Goal: Check status

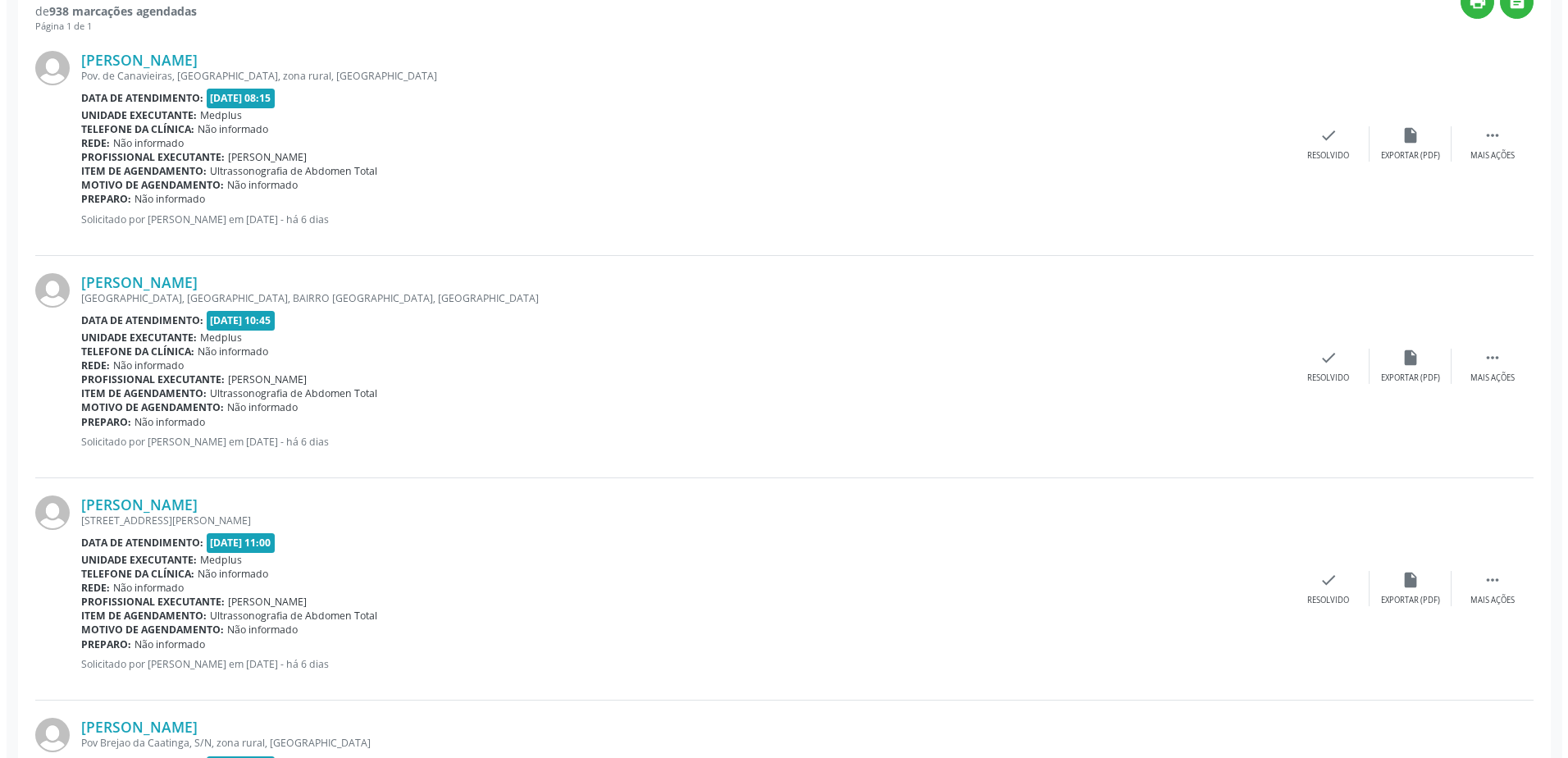
scroll to position [492, 0]
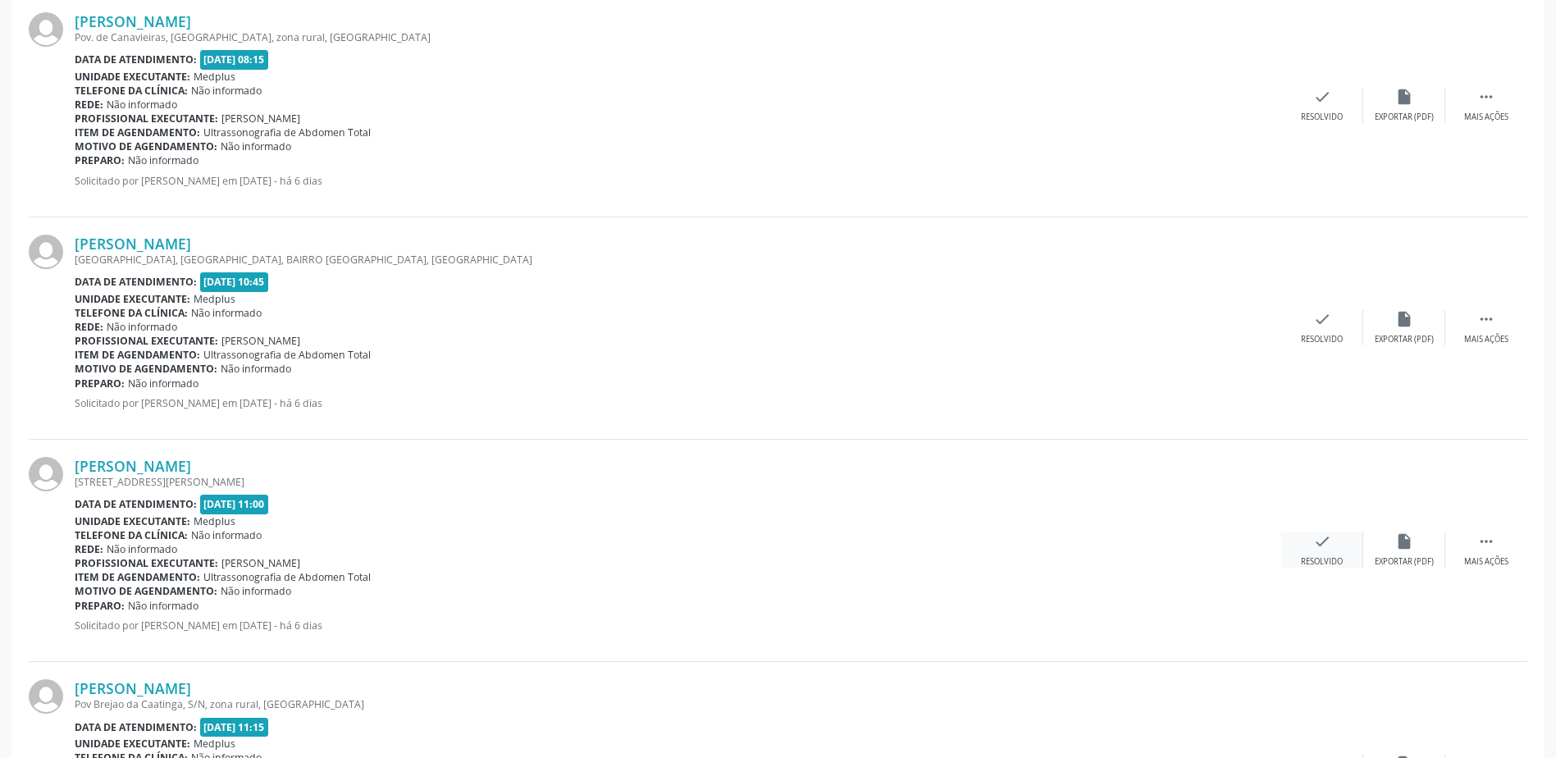
click at [1330, 555] on div "check Resolvido" at bounding box center [1322, 549] width 82 height 35
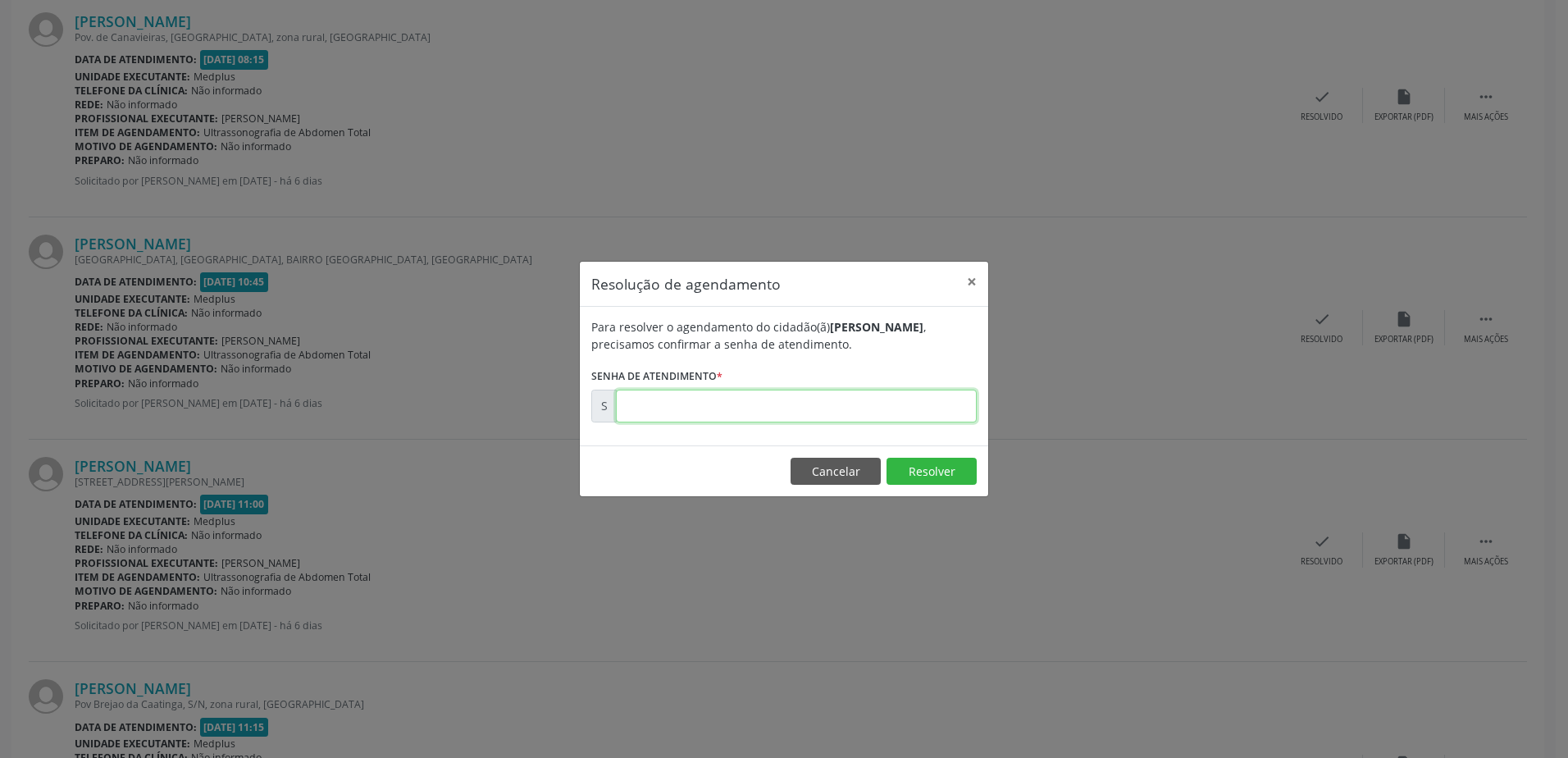
click at [645, 413] on input "text" at bounding box center [796, 406] width 361 height 33
type input "00181102"
click at [931, 472] on button "Resolver" at bounding box center [932, 472] width 90 height 28
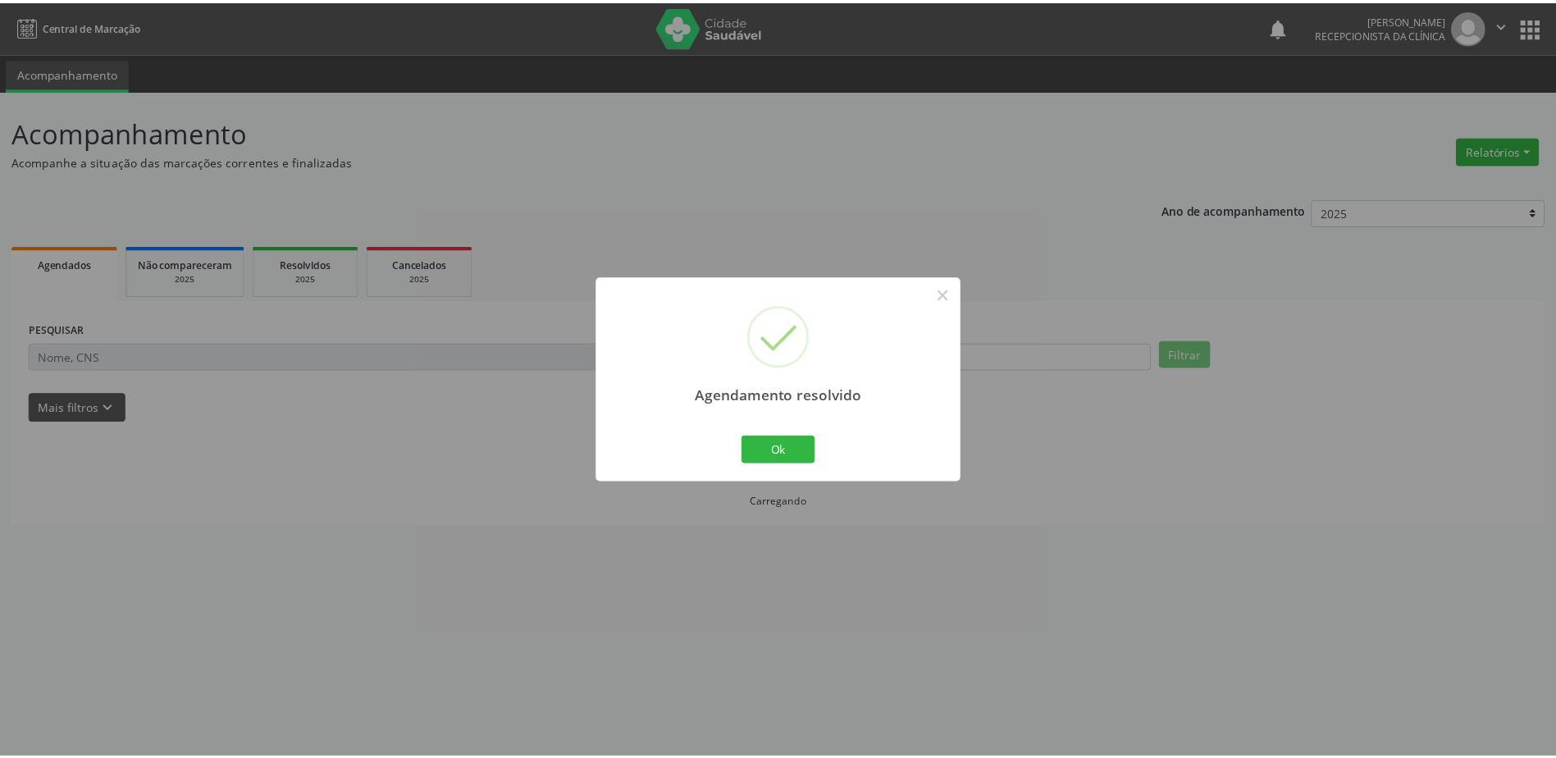
scroll to position [0, 0]
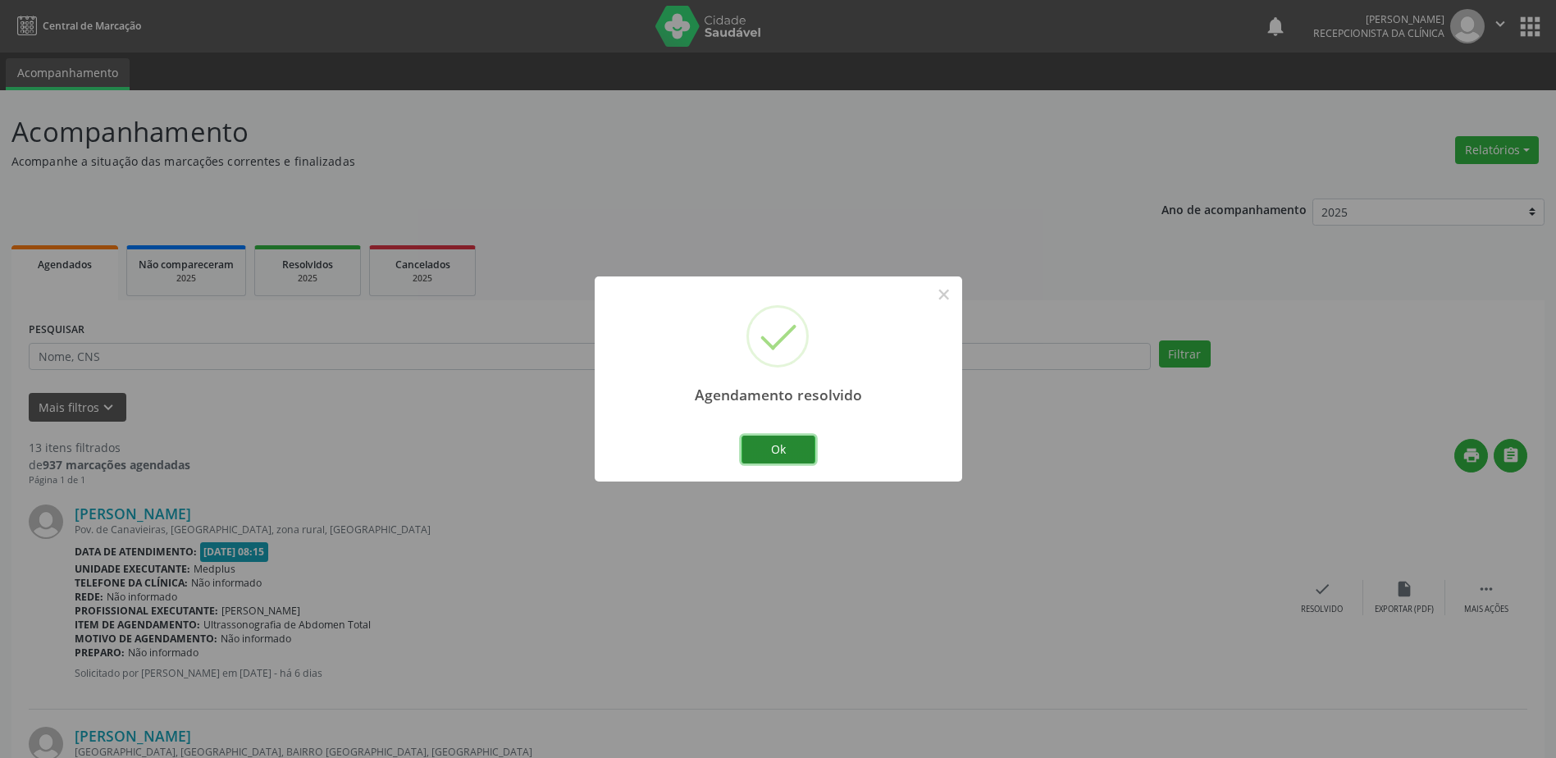
click at [779, 457] on button "Ok" at bounding box center [778, 450] width 74 height 28
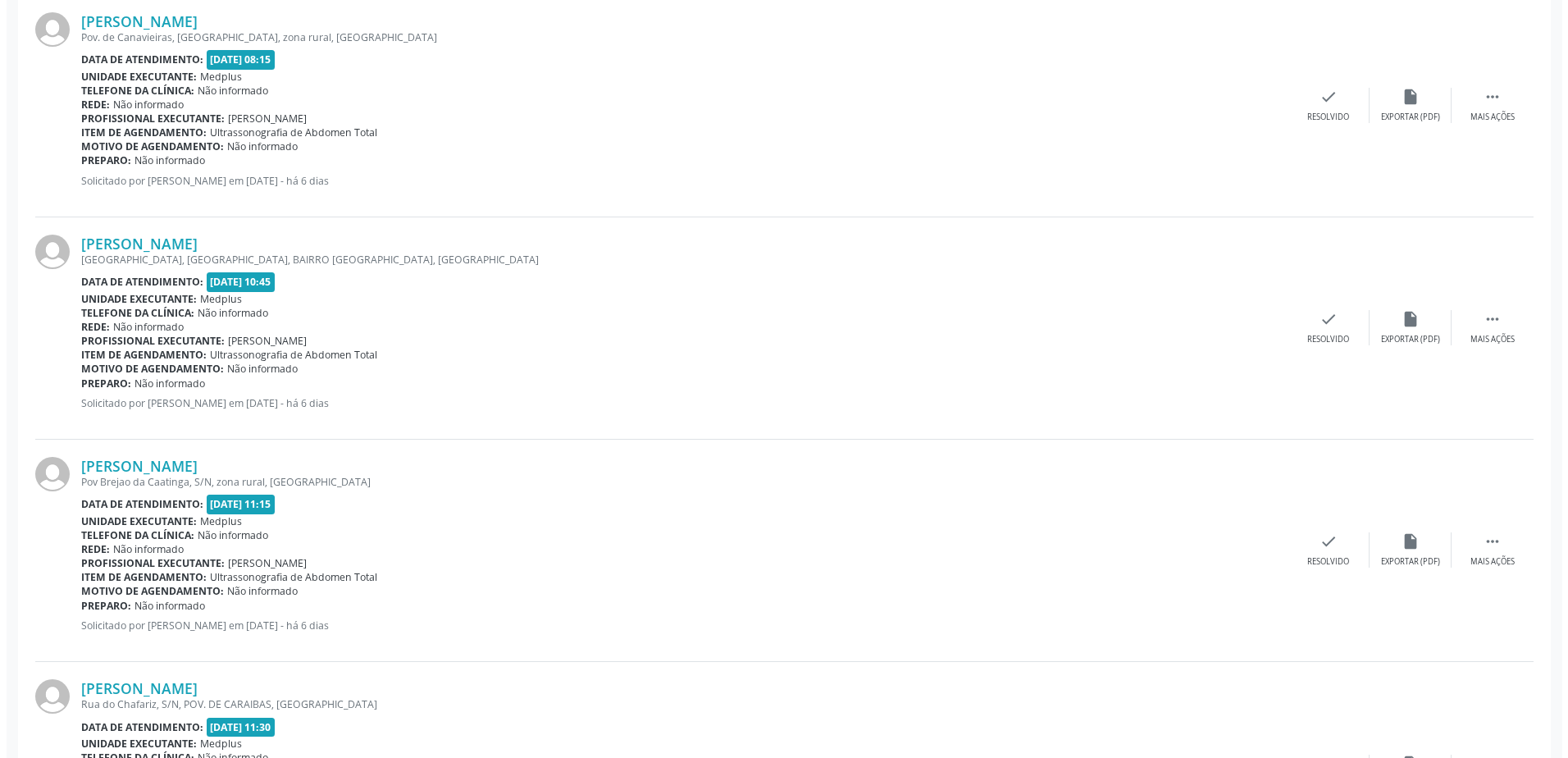
scroll to position [738, 0]
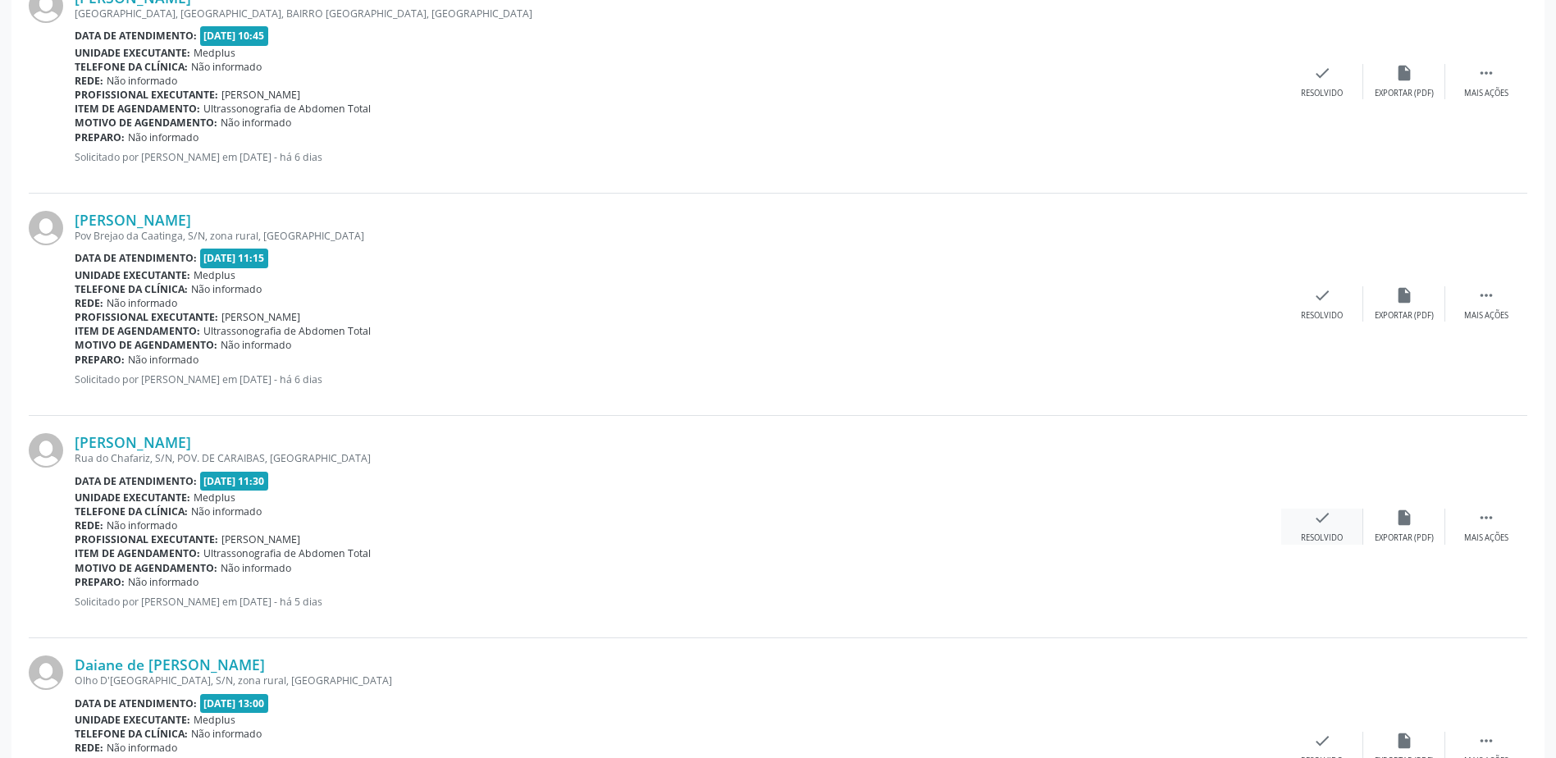
click at [1330, 527] on div "check Resolvido" at bounding box center [1322, 526] width 82 height 35
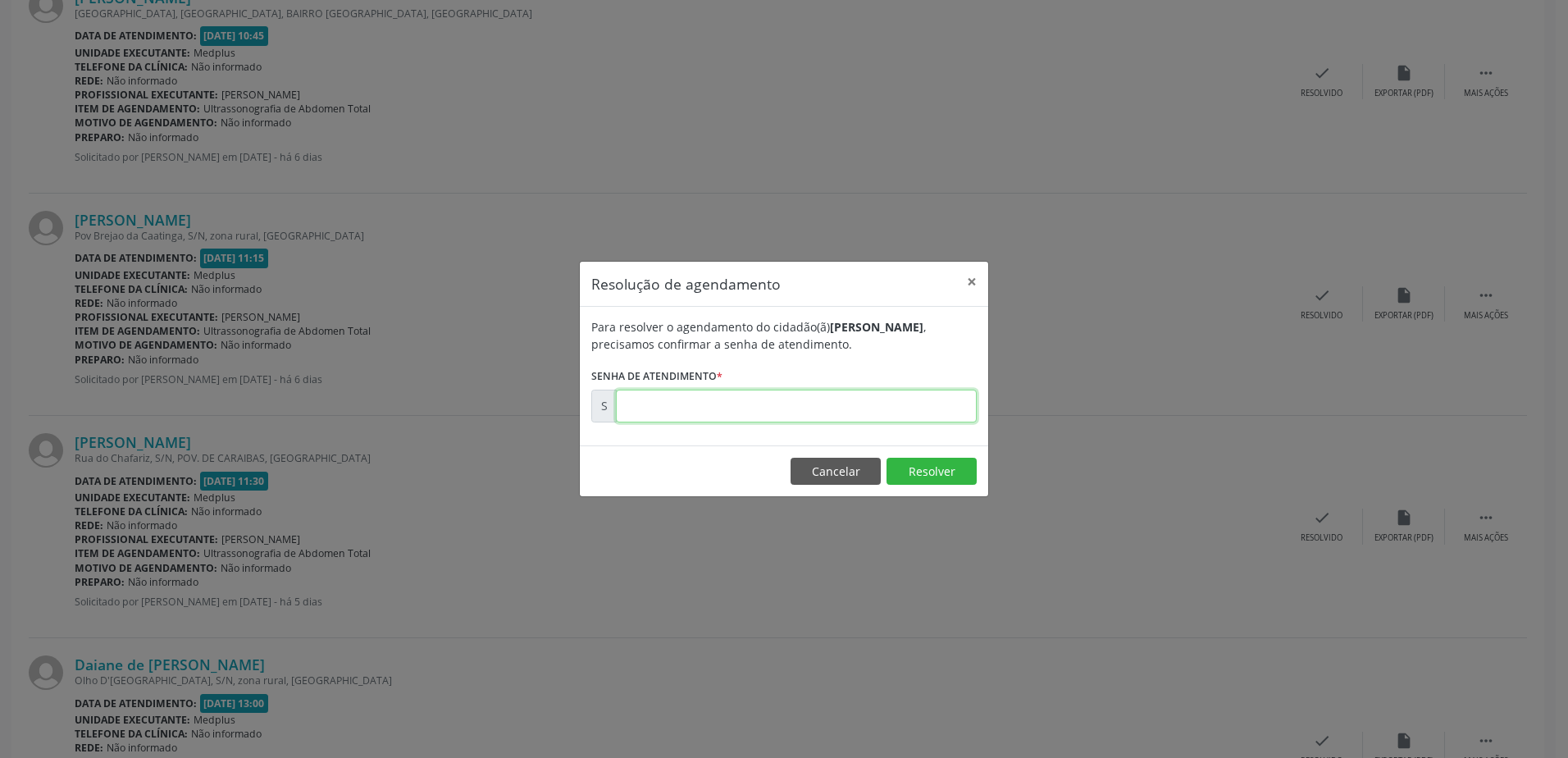
click at [641, 400] on input "text" at bounding box center [796, 406] width 361 height 33
type input "00181172"
click at [939, 468] on button "Resolver" at bounding box center [932, 472] width 90 height 28
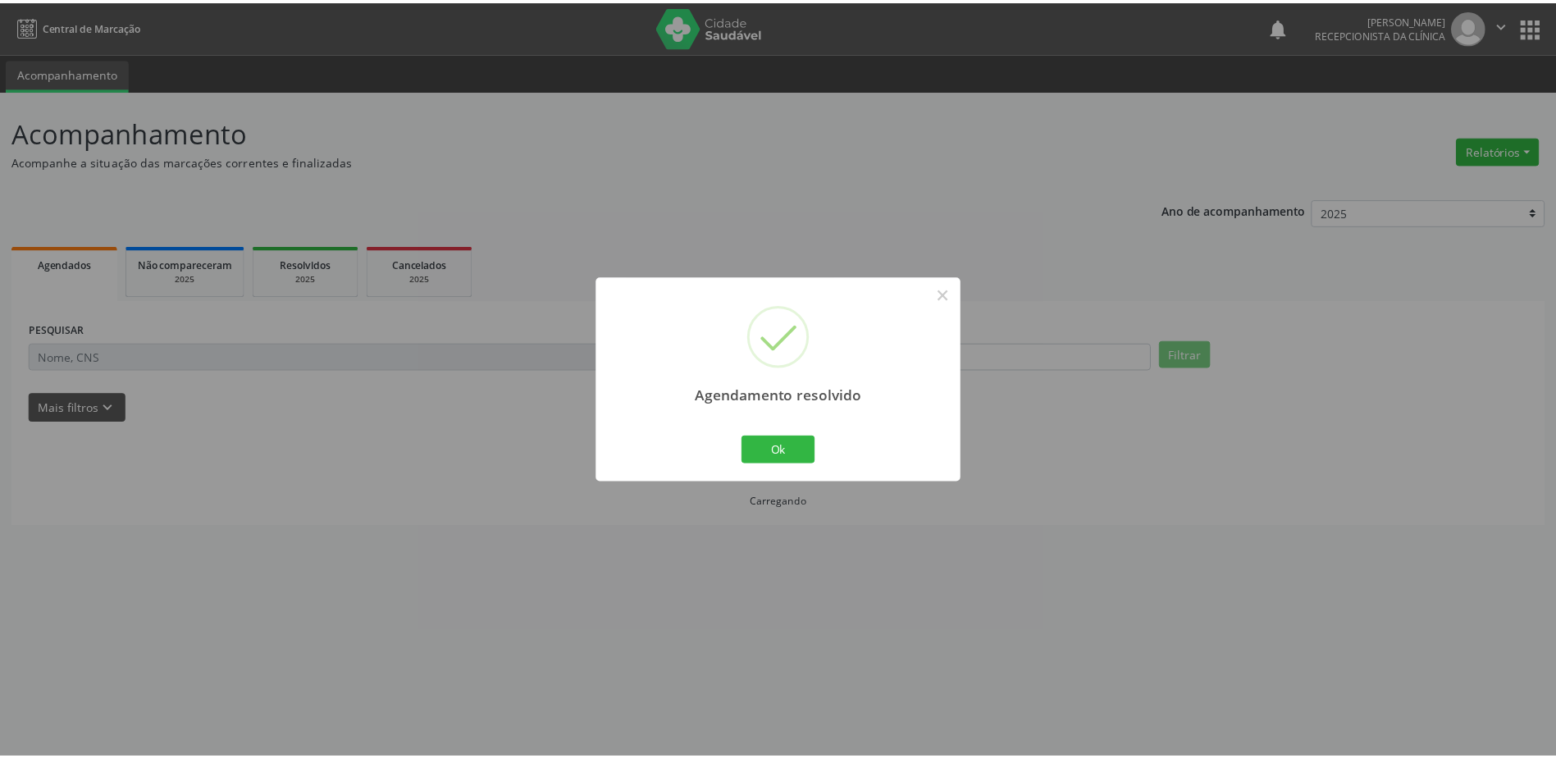
scroll to position [0, 0]
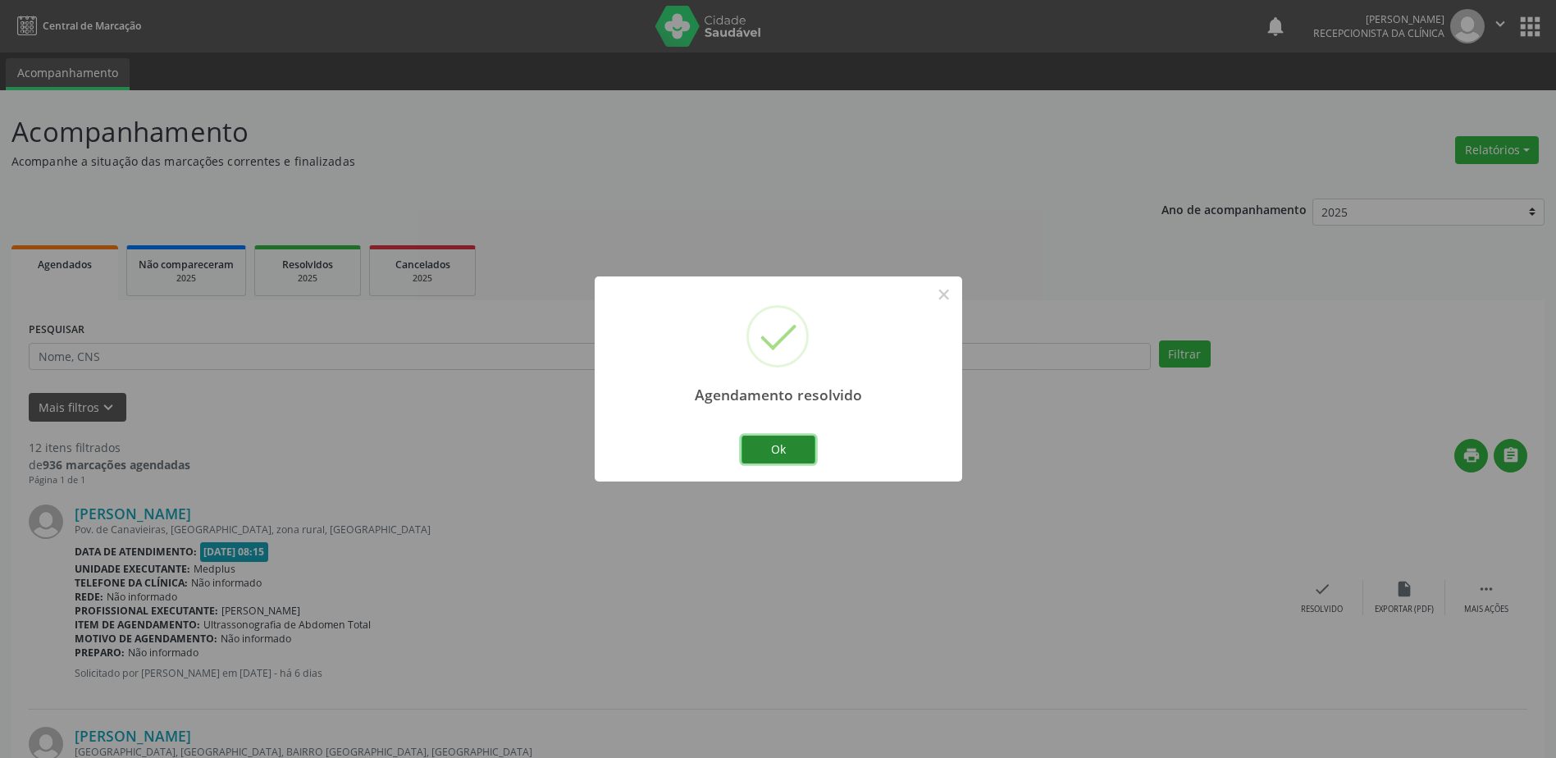
click at [786, 453] on button "Ok" at bounding box center [778, 450] width 74 height 28
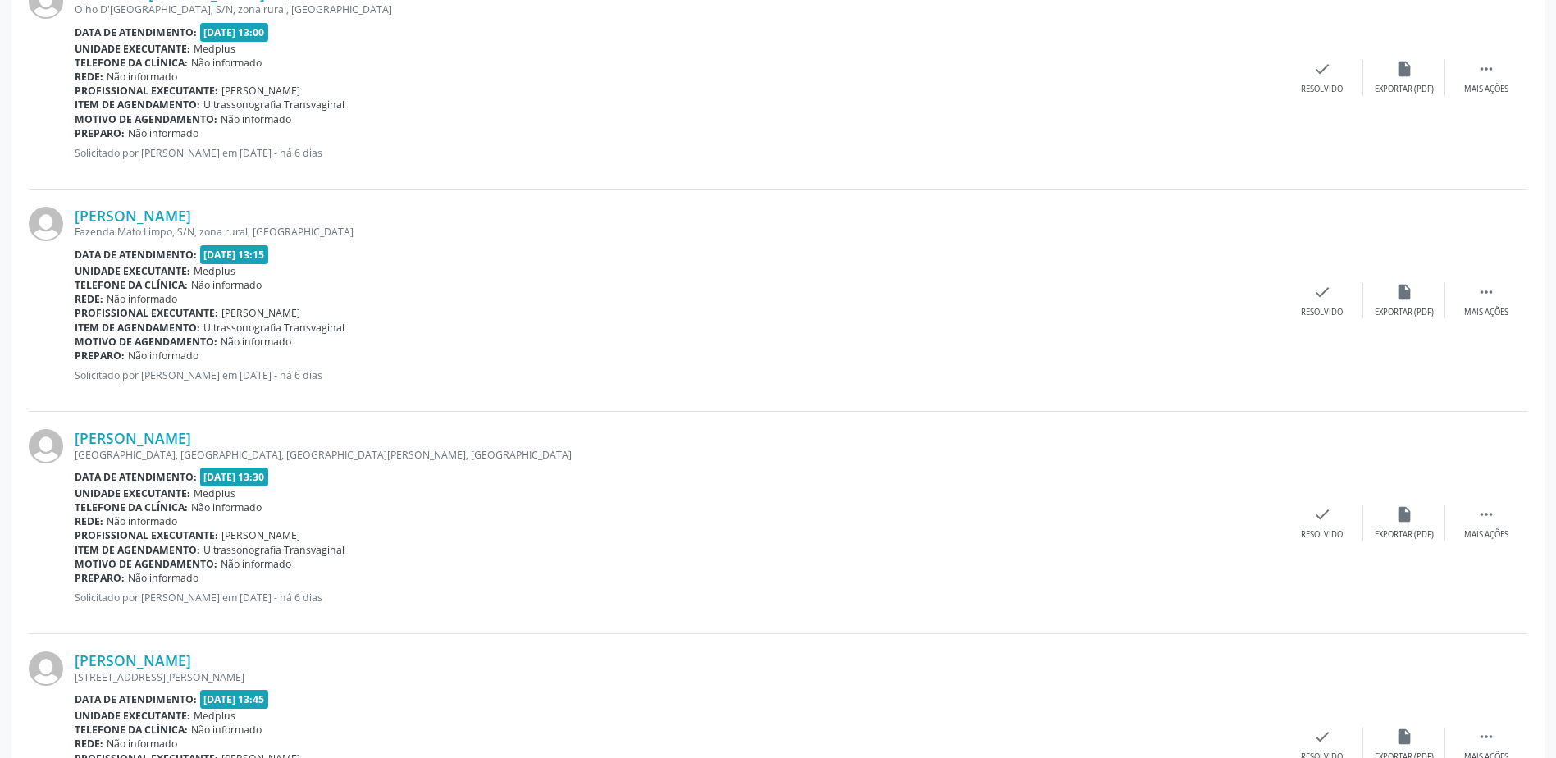
scroll to position [1066, 0]
